Goal: Task Accomplishment & Management: Use online tool/utility

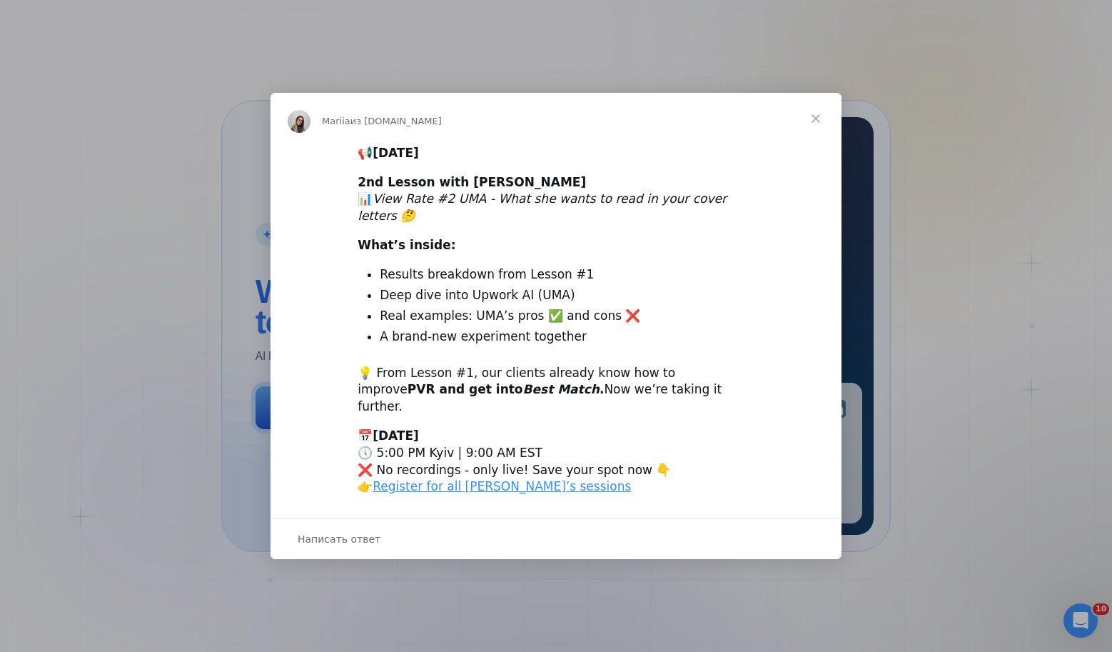
click at [816, 134] on span "Закрыть" at bounding box center [815, 118] width 51 height 51
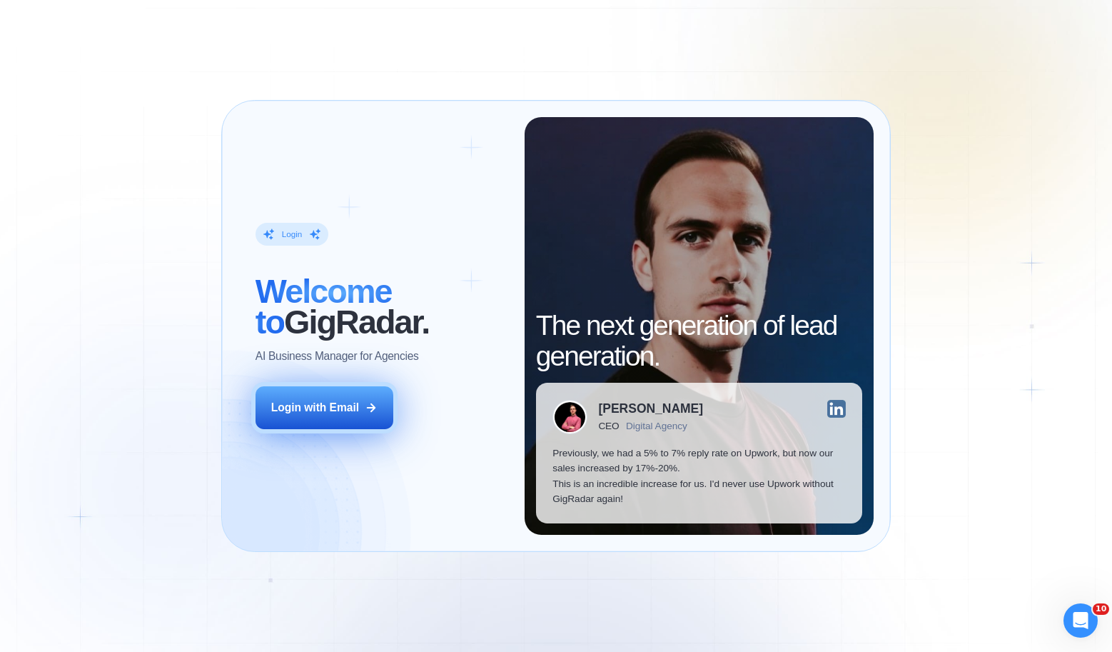
click at [329, 418] on button "Login with Email" at bounding box center [325, 407] width 138 height 43
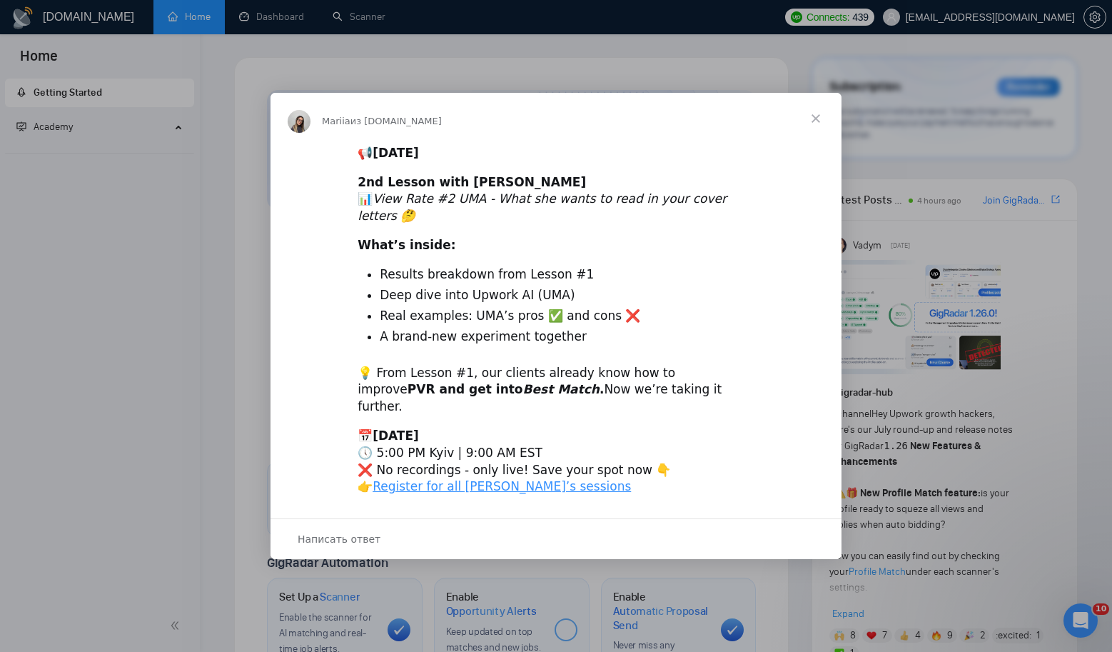
click at [814, 131] on span "Закрыть" at bounding box center [815, 118] width 51 height 51
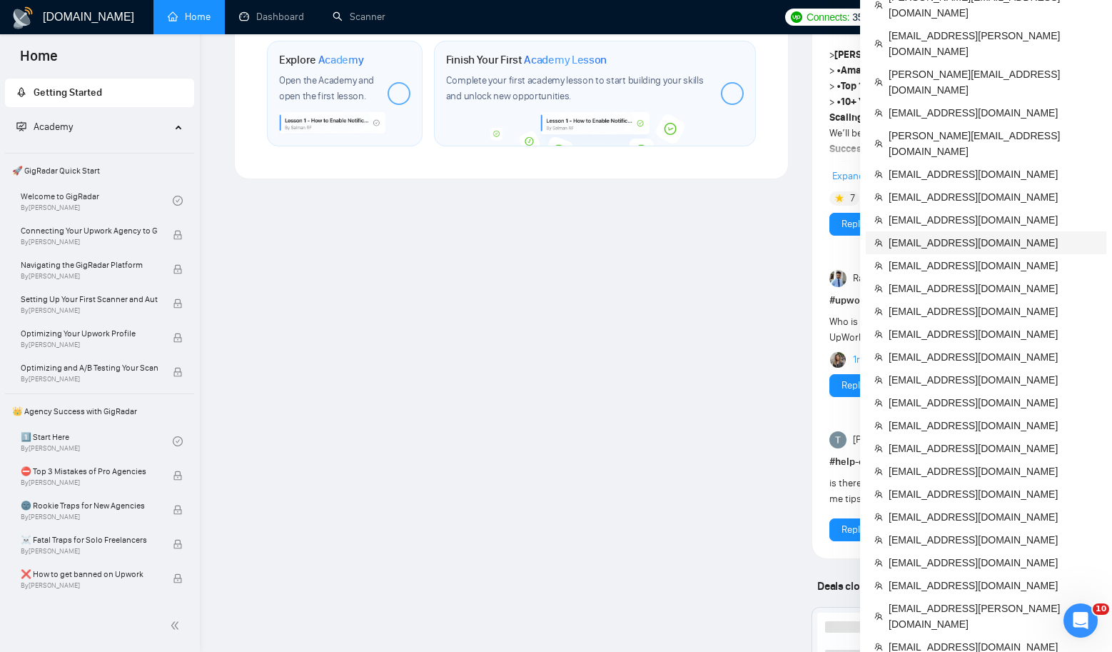
scroll to position [1029, 0]
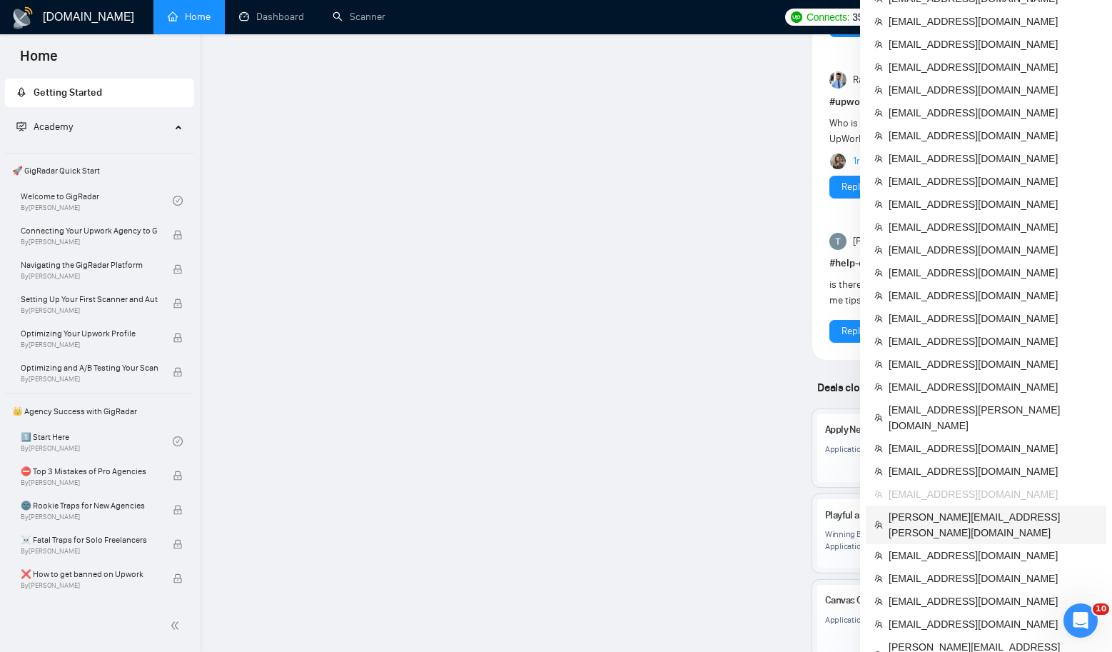
click at [912, 509] on span "[PERSON_NAME][EMAIL_ADDRESS][PERSON_NAME][DOMAIN_NAME]" at bounding box center [993, 524] width 209 height 31
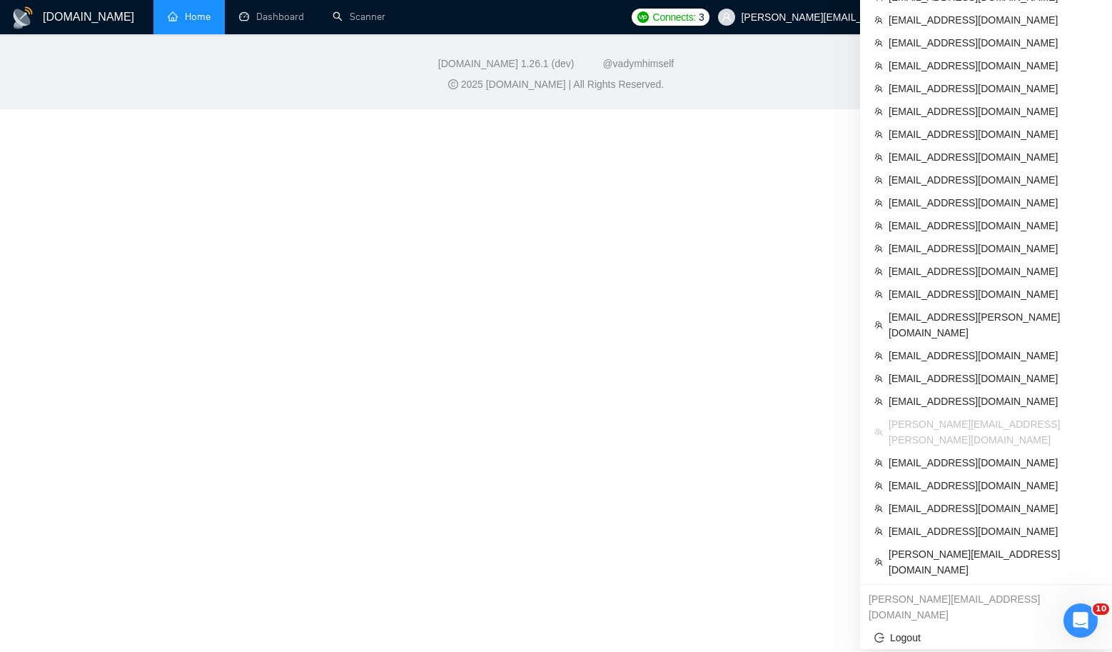
scroll to position [385, 0]
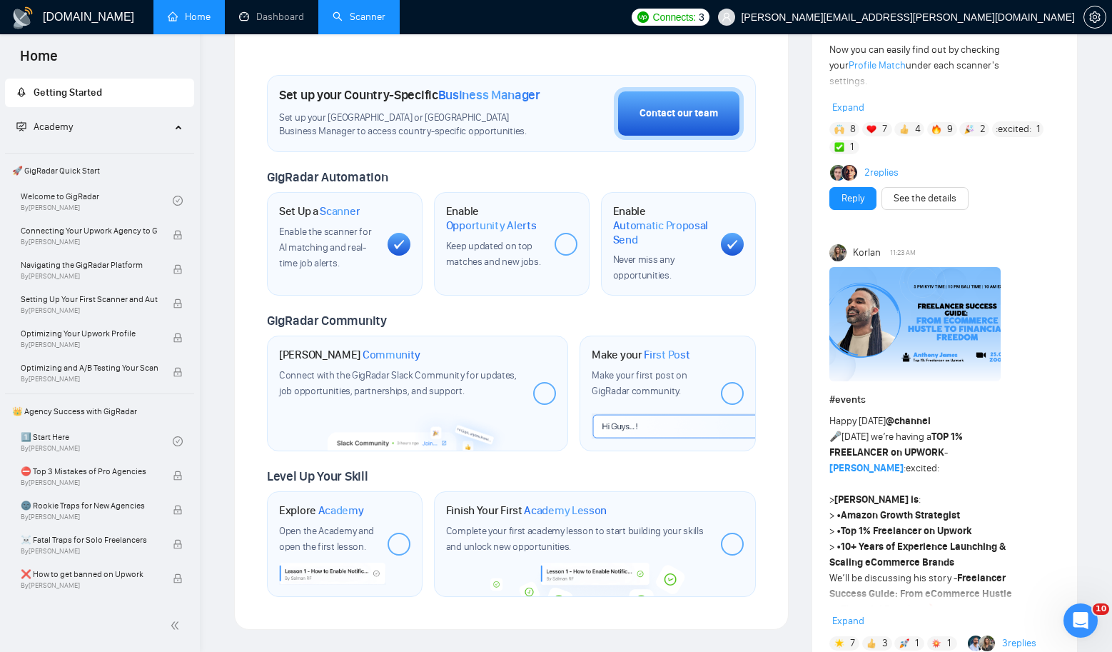
click at [360, 18] on link "Scanner" at bounding box center [359, 17] width 53 height 12
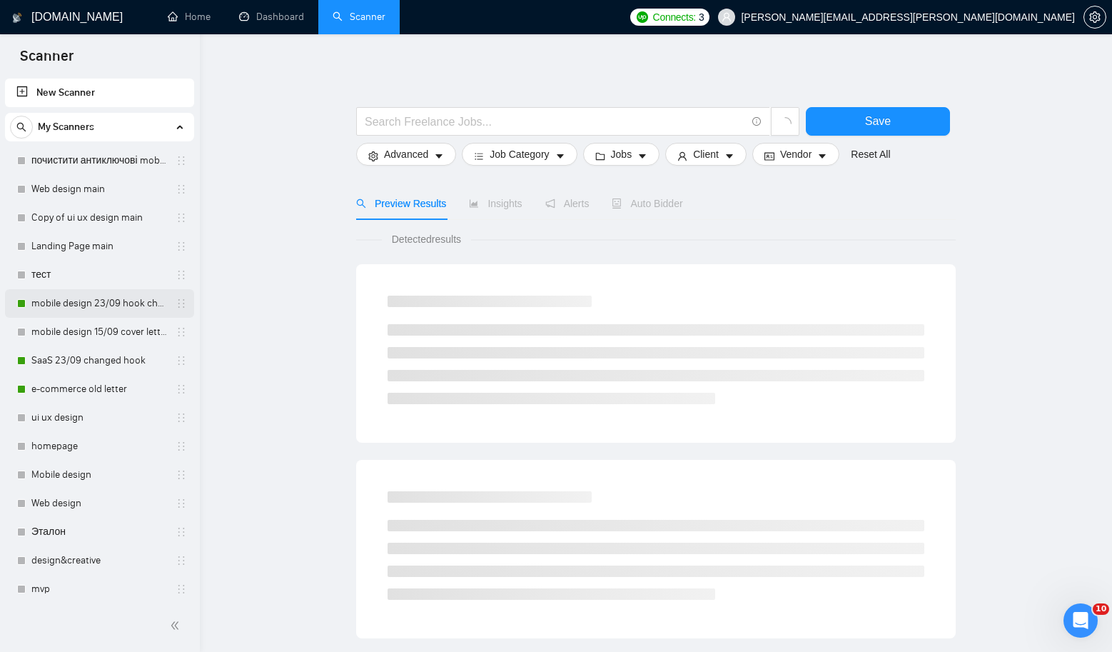
click at [98, 303] on link "mobile design 23/09 hook changed" at bounding box center [99, 303] width 136 height 29
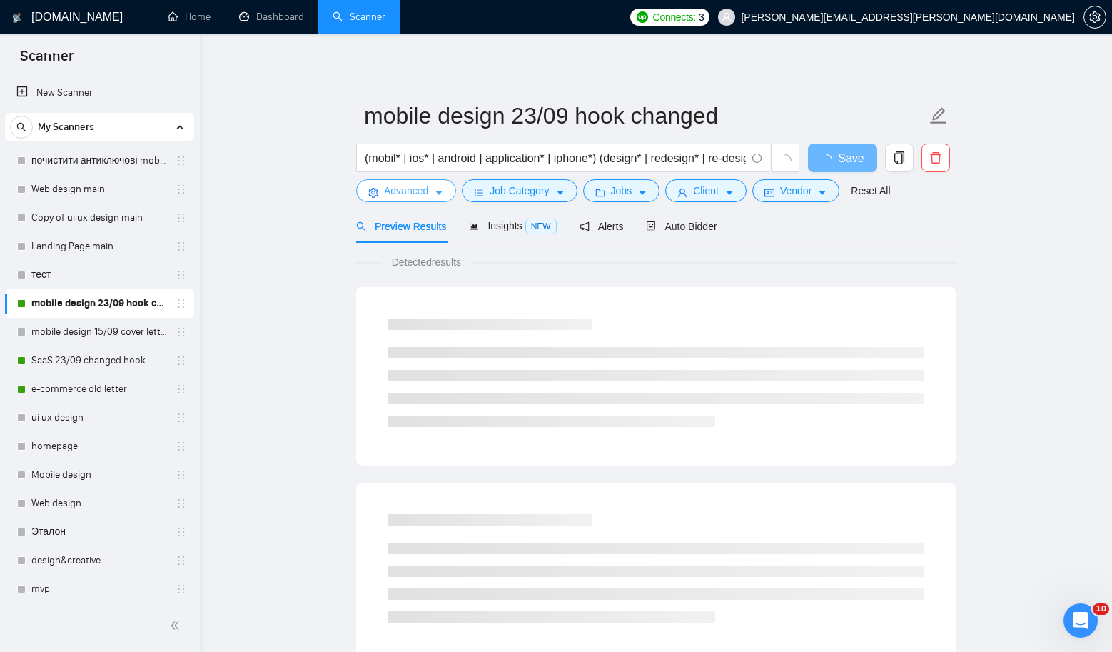
click at [417, 193] on span "Advanced" at bounding box center [406, 191] width 44 height 16
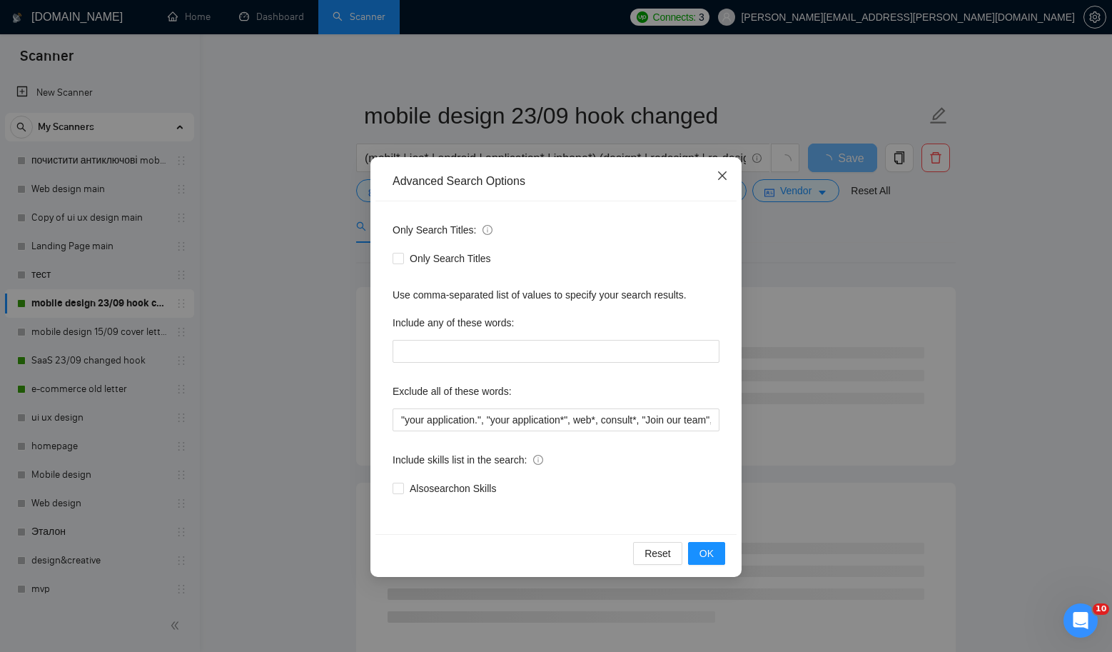
click at [727, 178] on icon "close" at bounding box center [722, 175] width 11 height 11
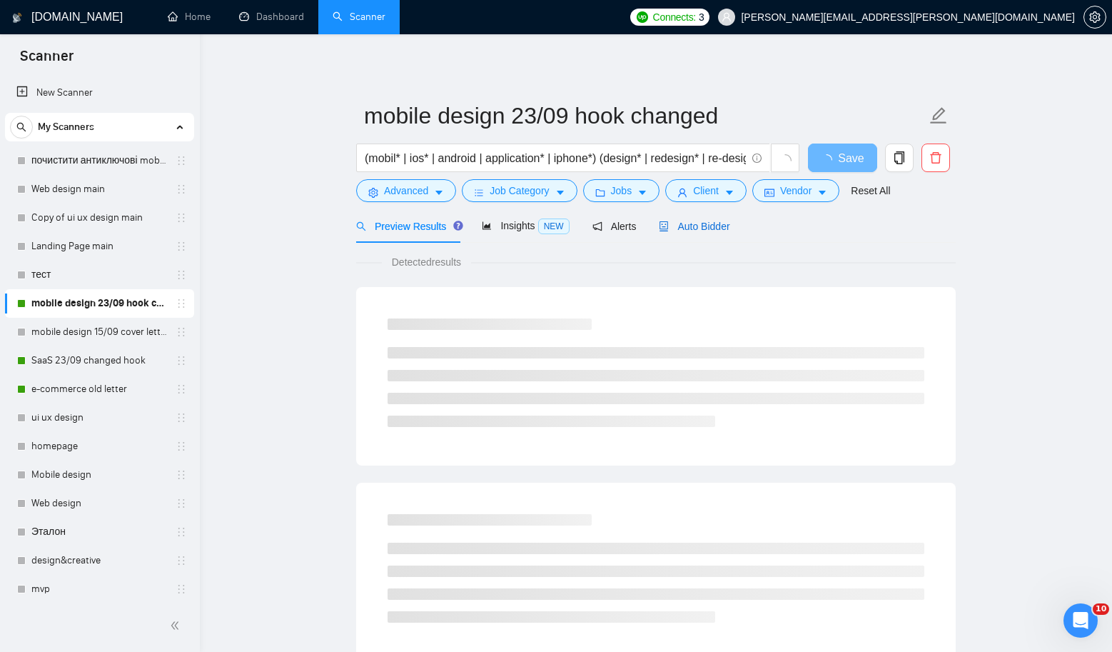
click at [688, 233] on div "Auto Bidder" at bounding box center [694, 226] width 71 height 16
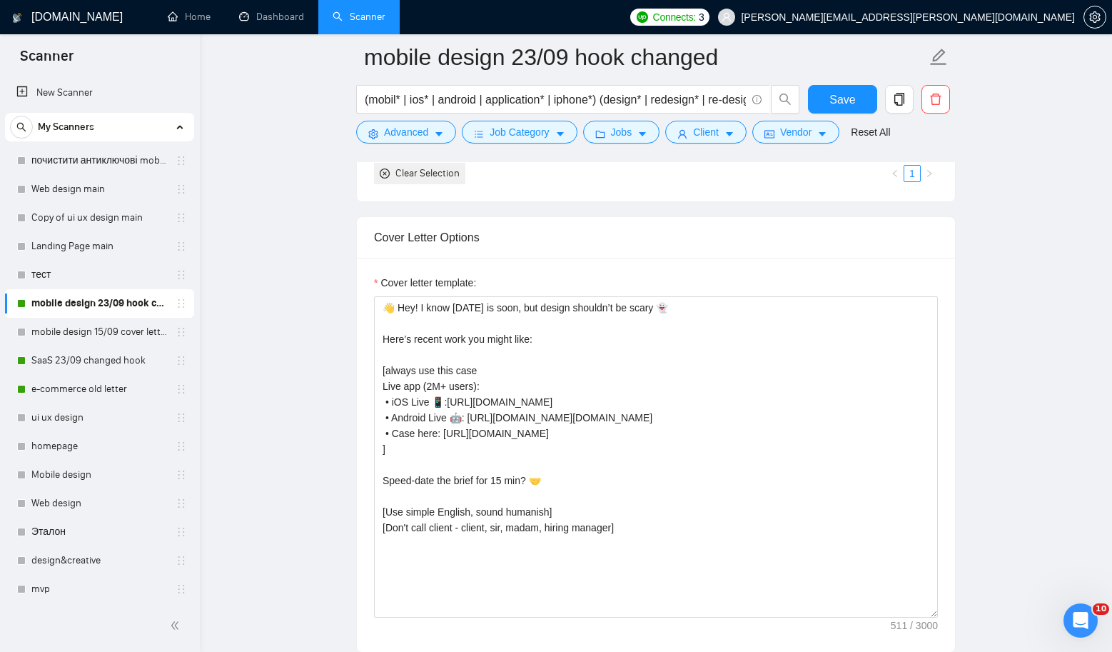
scroll to position [1485, 0]
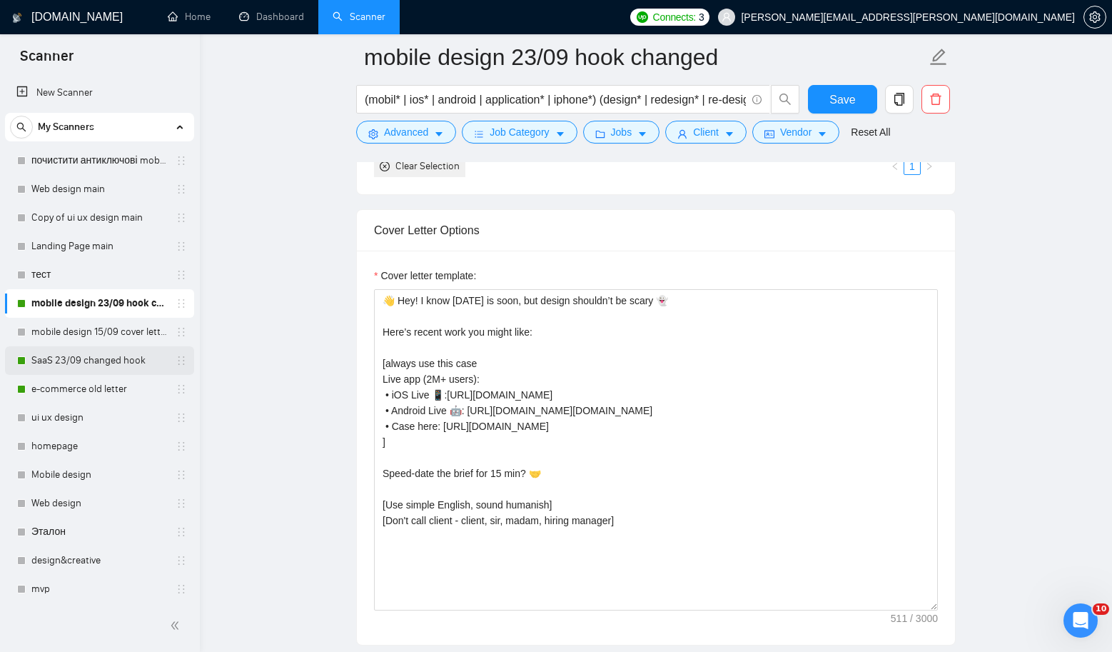
click at [67, 363] on link "SaaS 23/09 changed hook" at bounding box center [99, 360] width 136 height 29
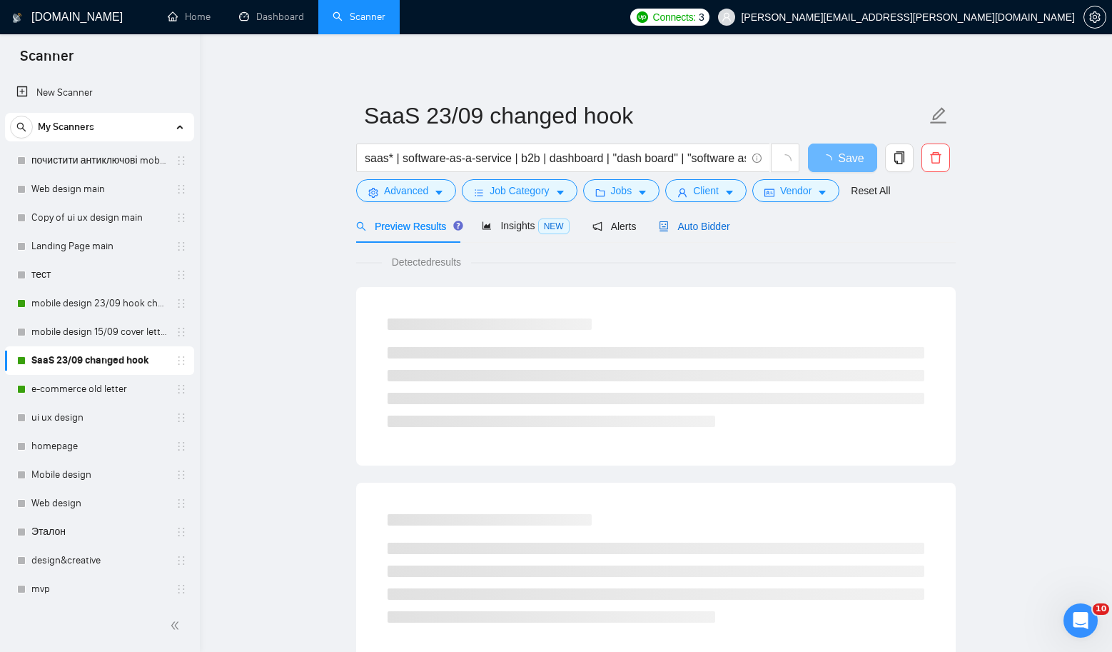
click at [712, 231] on span "Auto Bidder" at bounding box center [694, 226] width 71 height 11
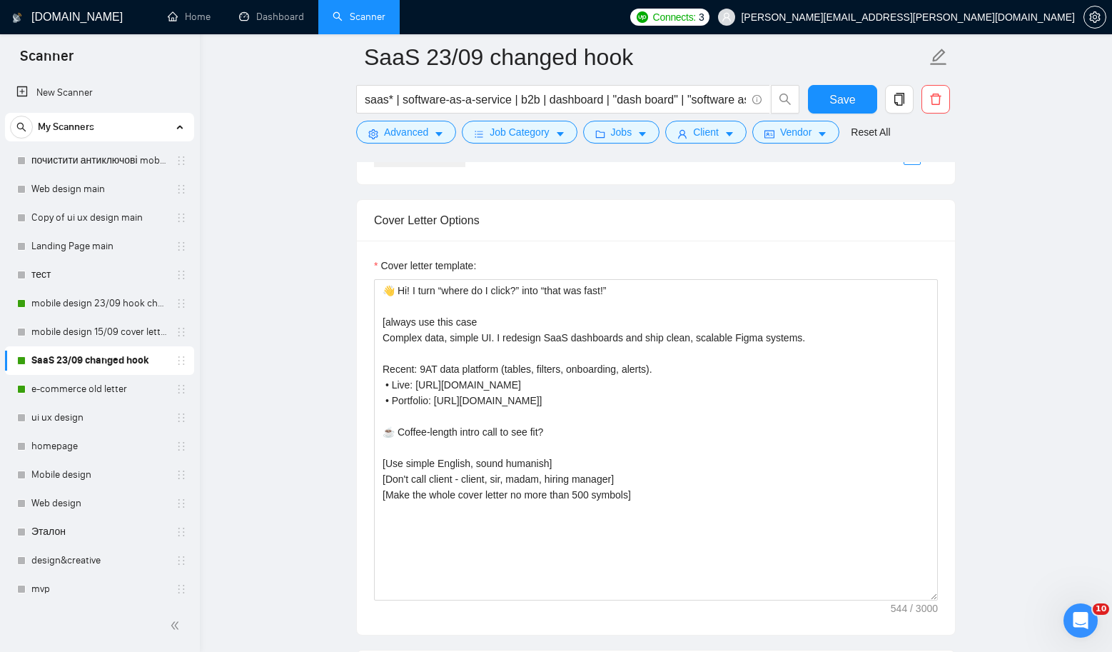
scroll to position [1592, 0]
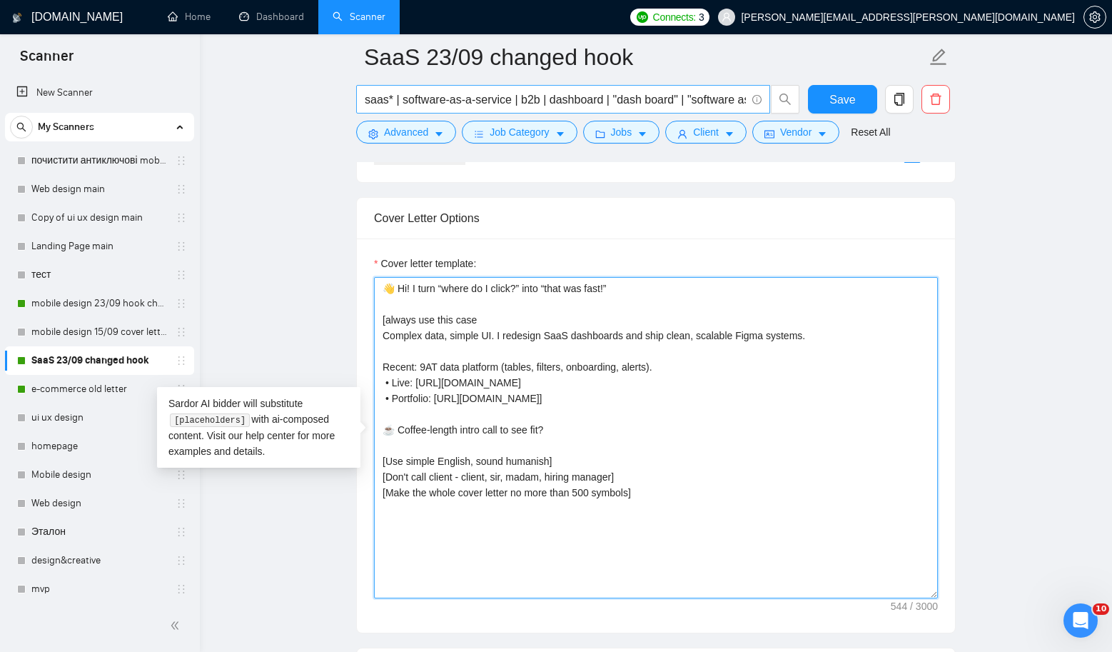
drag, startPoint x: 818, startPoint y: 335, endPoint x: 389, endPoint y: 86, distance: 496.1
click at [389, 86] on div "SaaS 23/09 changed hook saas* | software-as-a-service | b2b | dashboard | "dash…" at bounding box center [656, 526] width 600 height 4122
click at [610, 391] on textarea "👋 Hi! I turn “where do I click?” into “that was fast!” [always use this case Co…" at bounding box center [656, 437] width 564 height 321
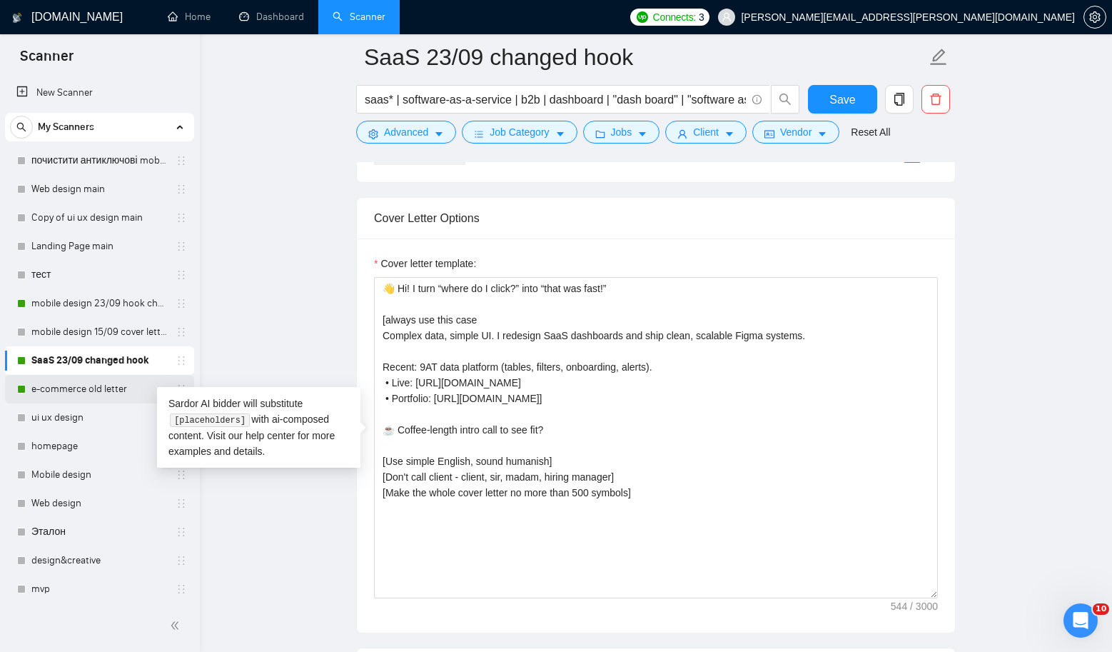
click at [66, 388] on link "e-commerce old letter" at bounding box center [99, 389] width 136 height 29
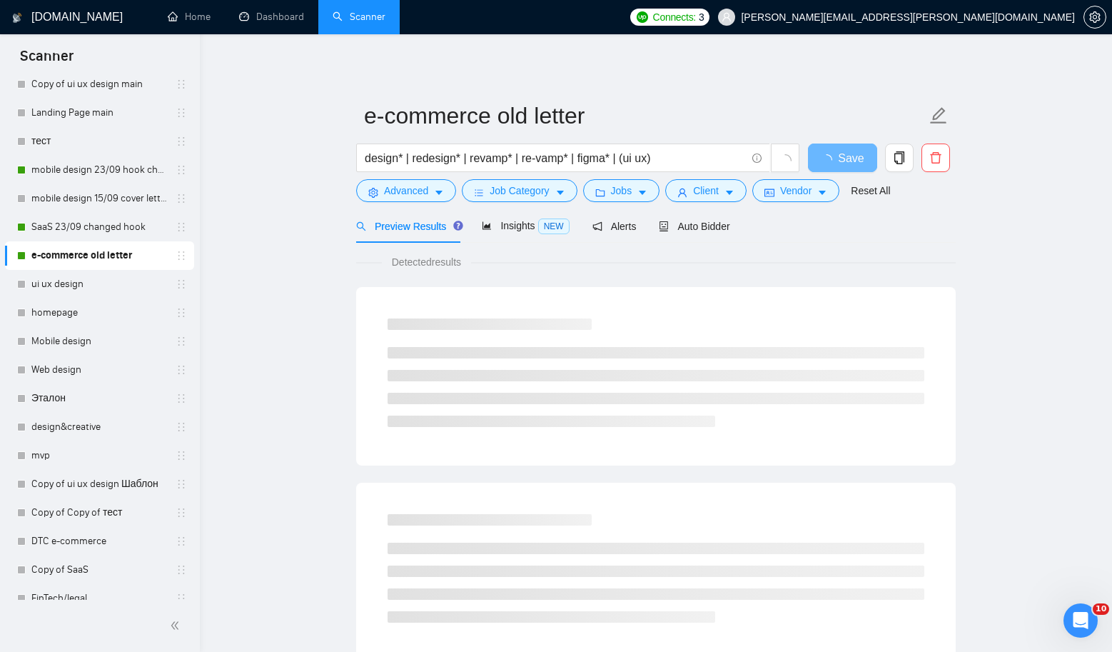
scroll to position [175, 0]
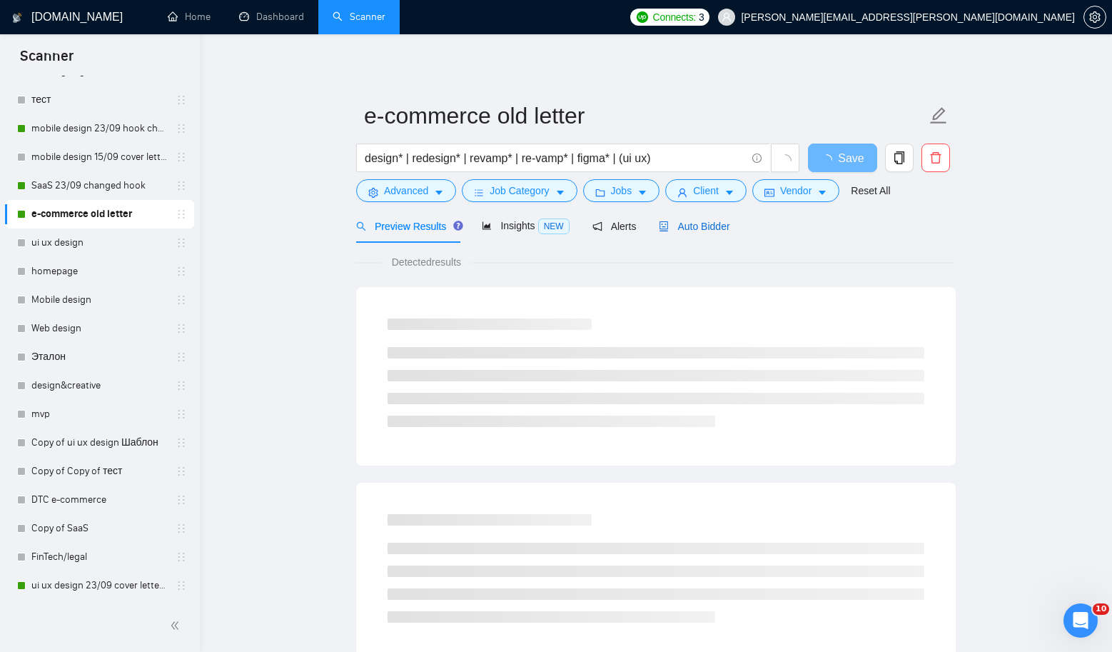
click at [714, 223] on span "Auto Bidder" at bounding box center [694, 226] width 71 height 11
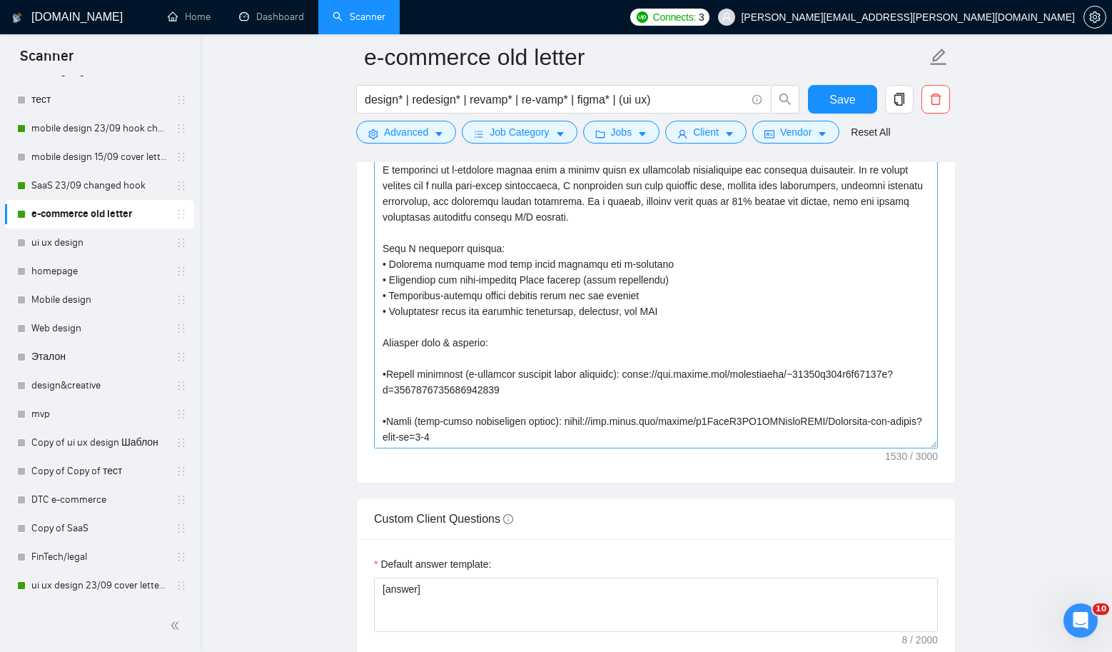
scroll to position [2041, 0]
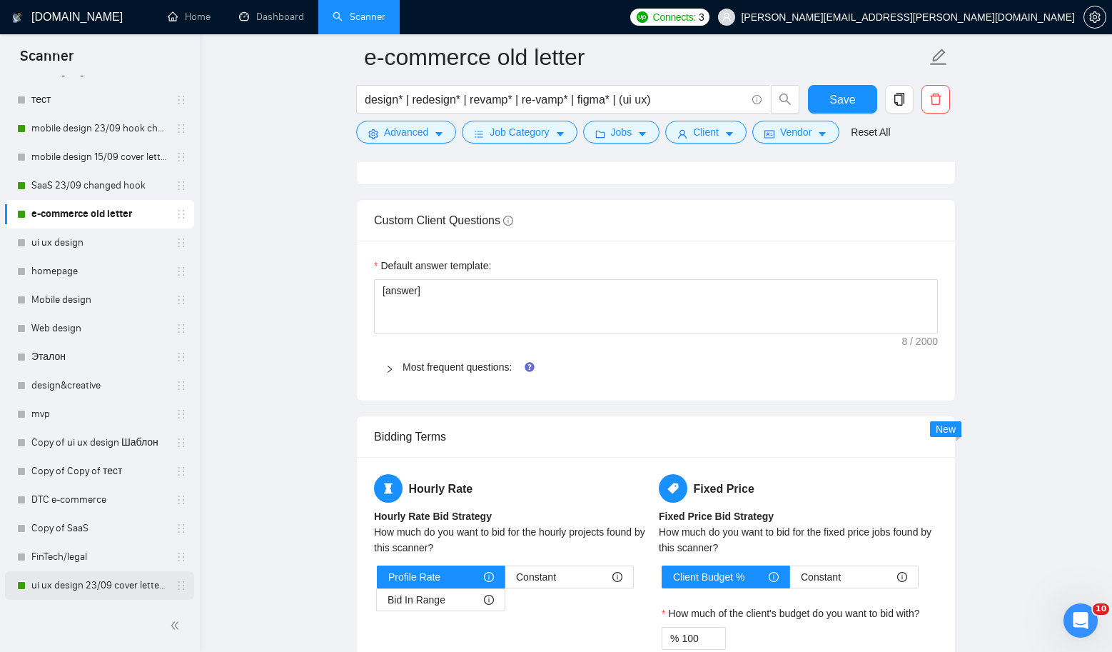
click at [84, 580] on link "ui ux design 23/09 cover letter changed & cases revised" at bounding box center [99, 585] width 136 height 29
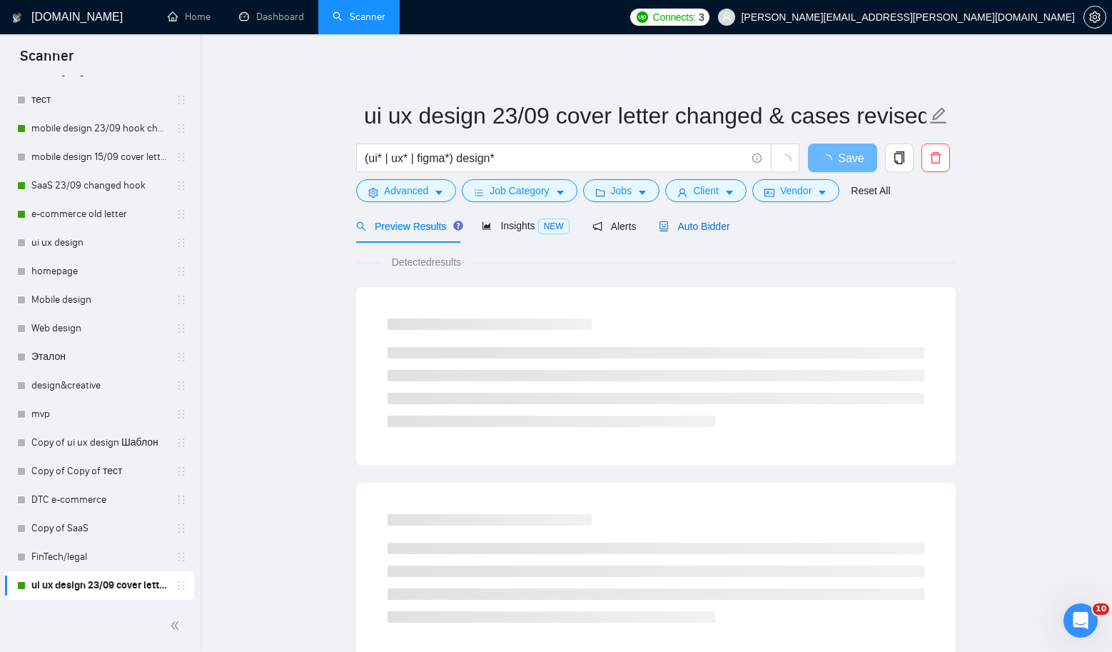
click at [704, 223] on span "Auto Bidder" at bounding box center [694, 226] width 71 height 11
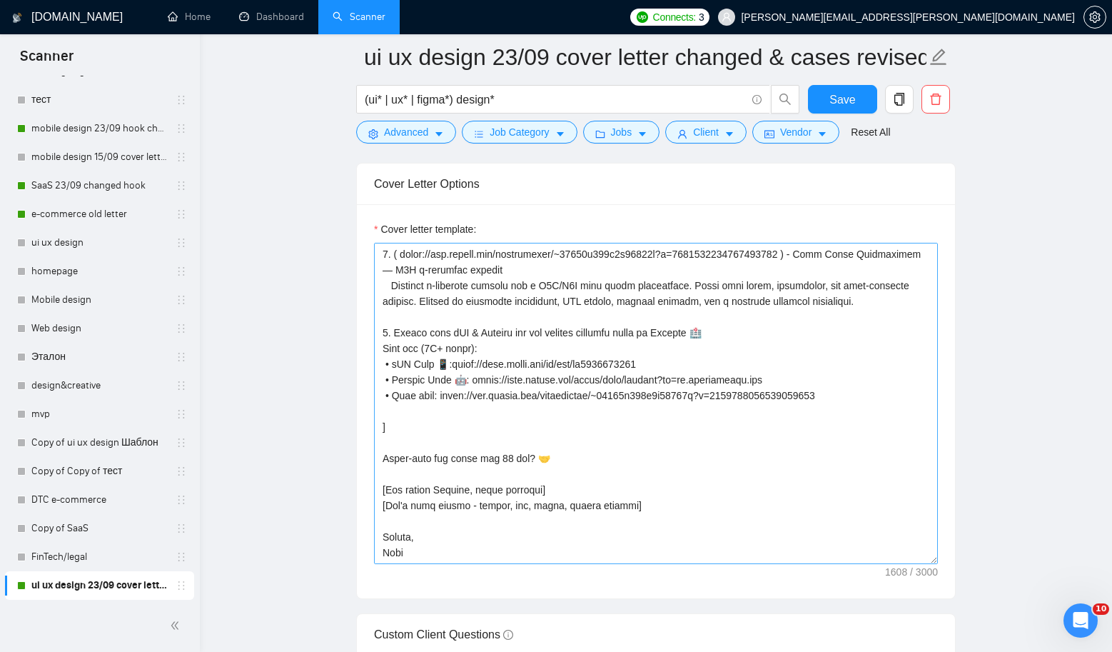
scroll to position [1652, 0]
